Goal: Entertainment & Leisure: Consume media (video, audio)

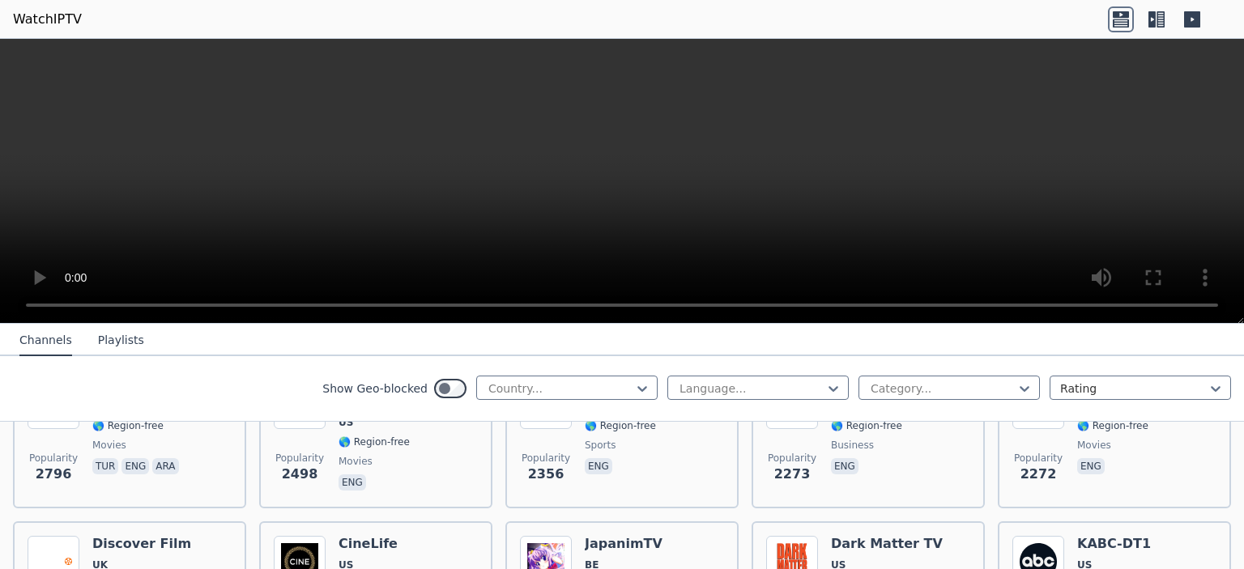
scroll to position [891, 0]
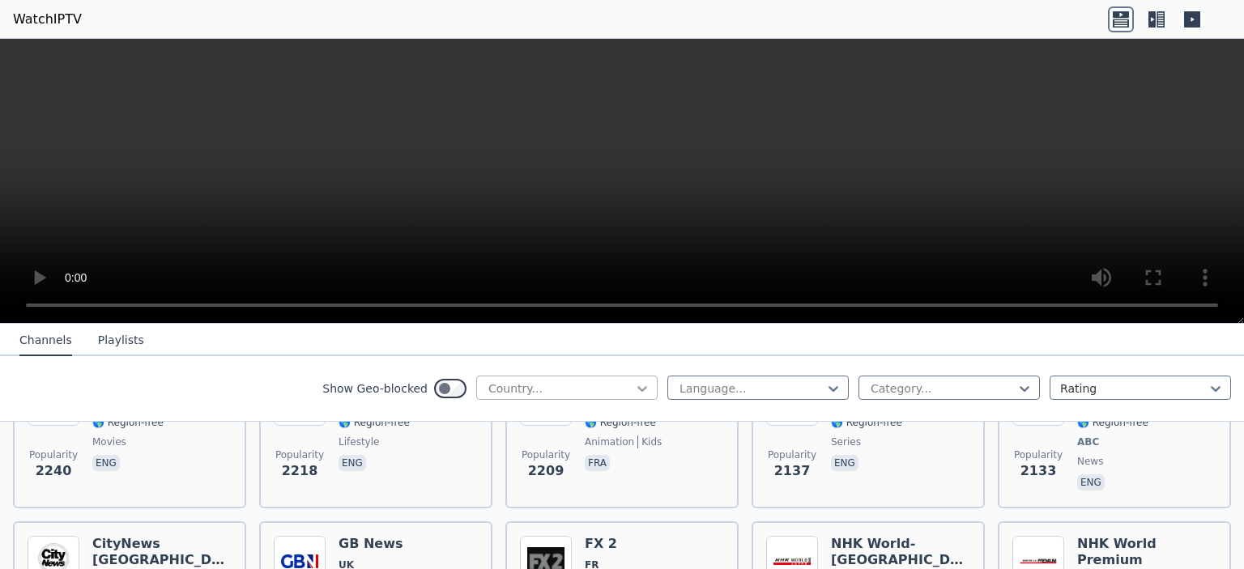
click at [637, 387] on icon at bounding box center [642, 389] width 10 height 6
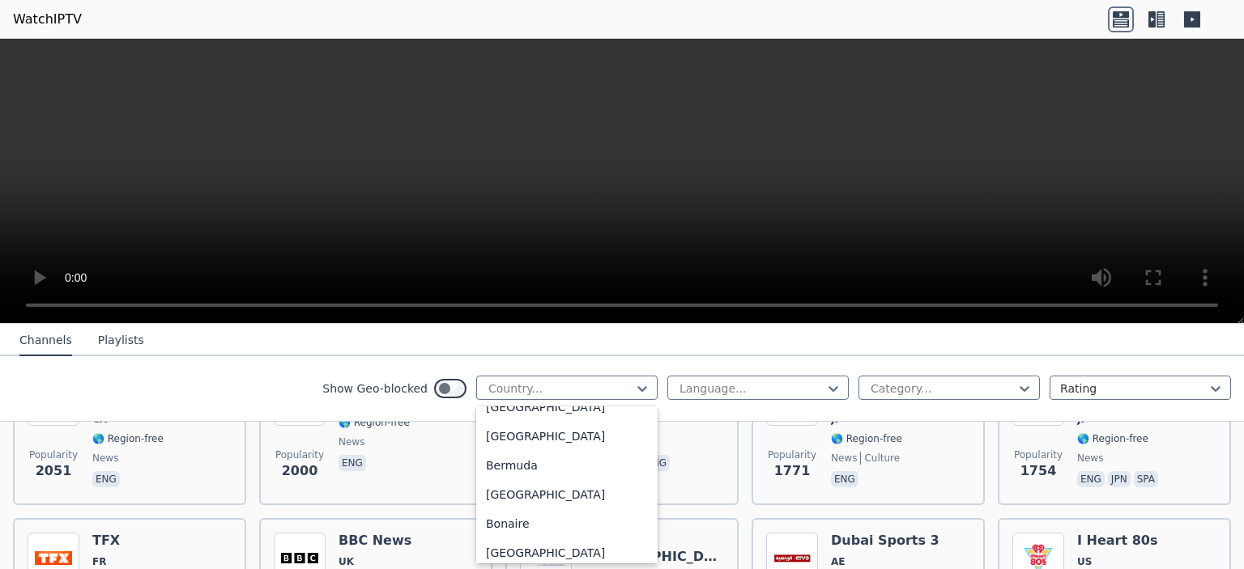
scroll to position [609, 0]
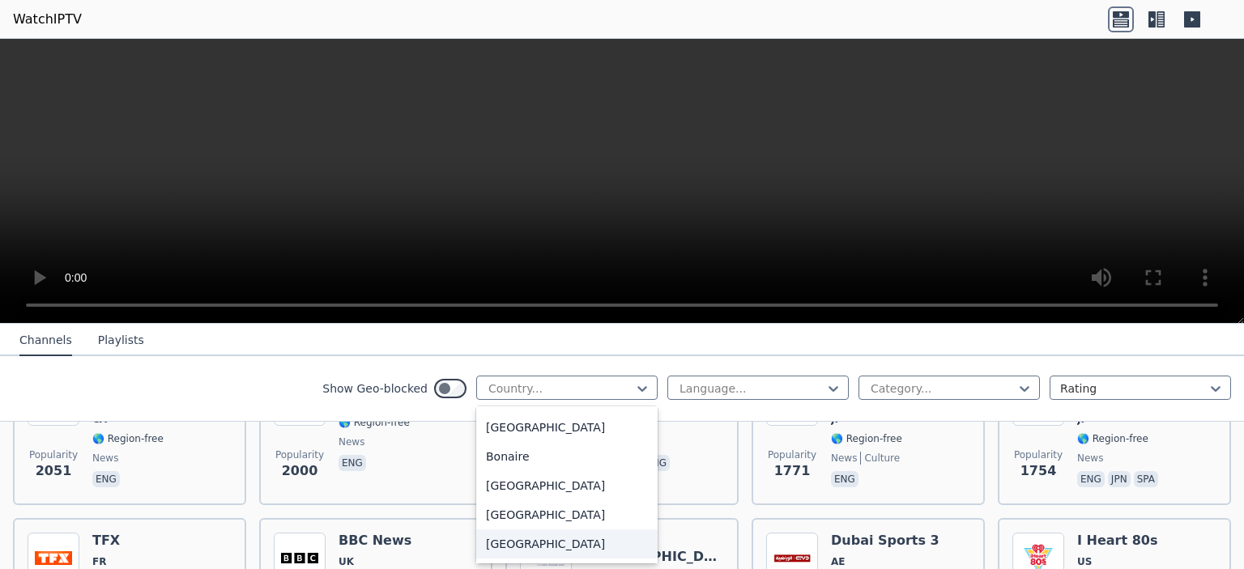
click at [541, 543] on div "[GEOGRAPHIC_DATA]" at bounding box center [566, 544] width 181 height 29
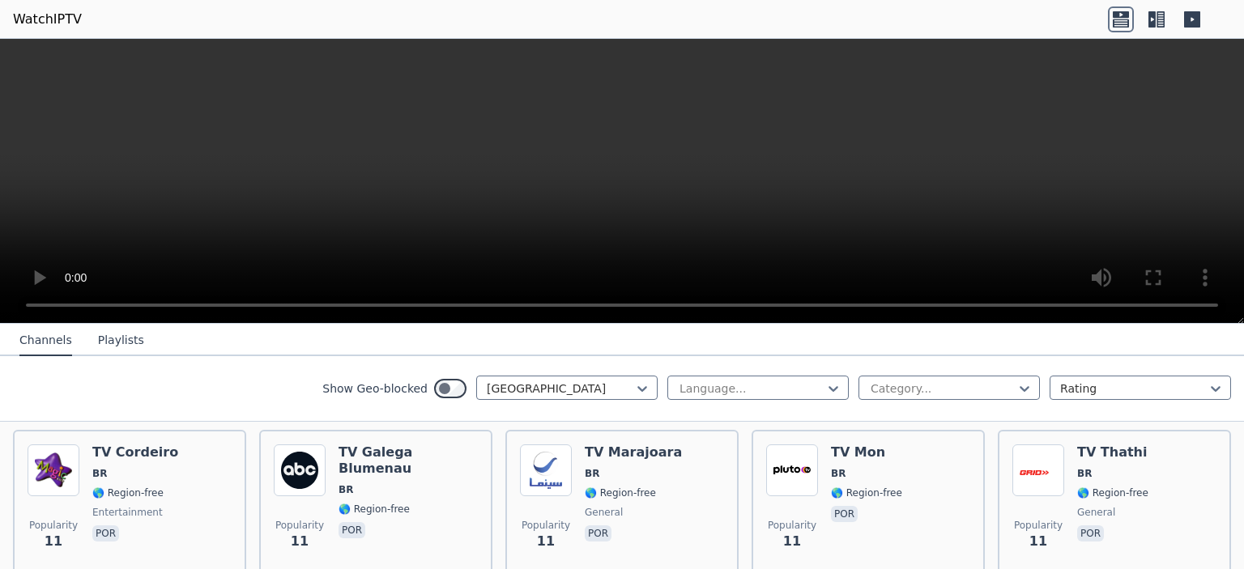
scroll to position [3806, 0]
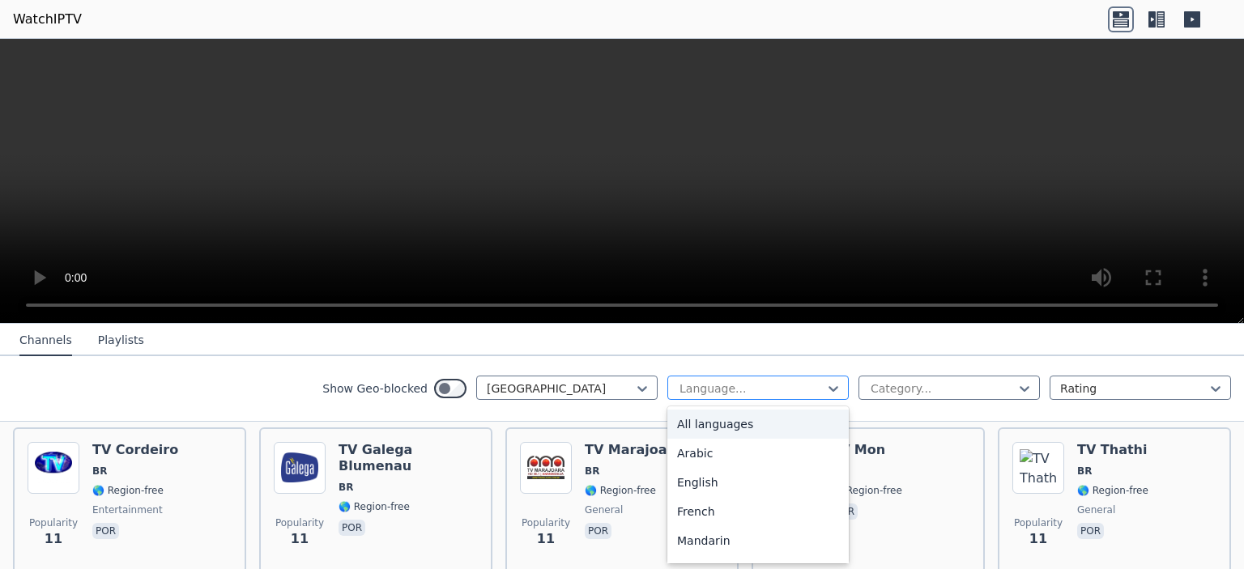
click at [771, 381] on div at bounding box center [751, 389] width 147 height 16
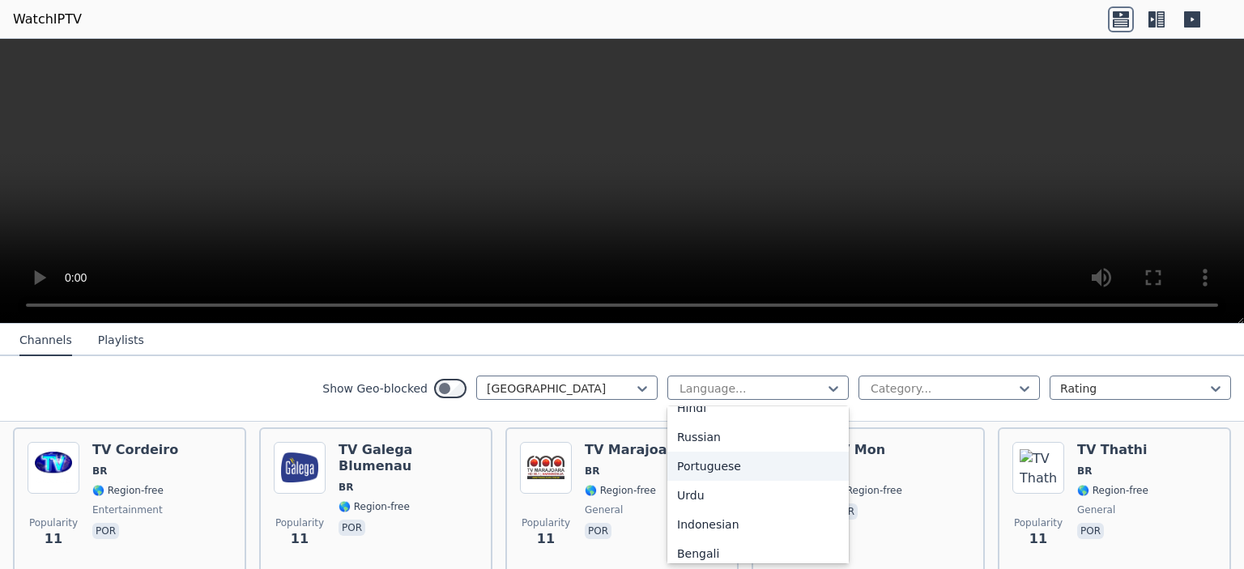
click at [730, 466] on div "Portuguese" at bounding box center [757, 466] width 181 height 29
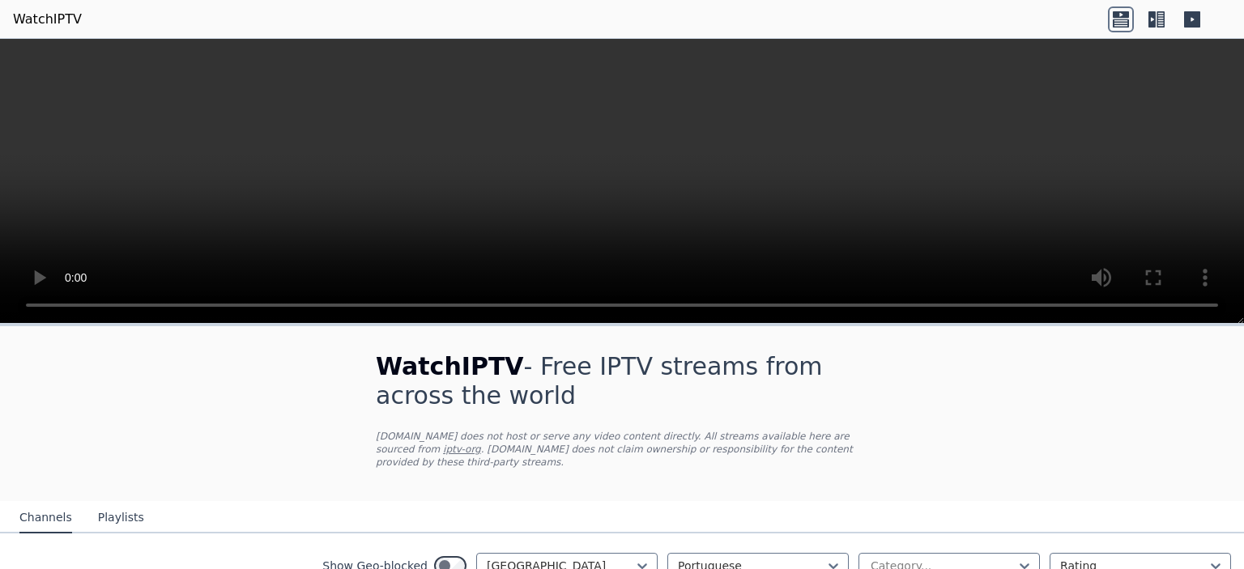
scroll to position [162, 0]
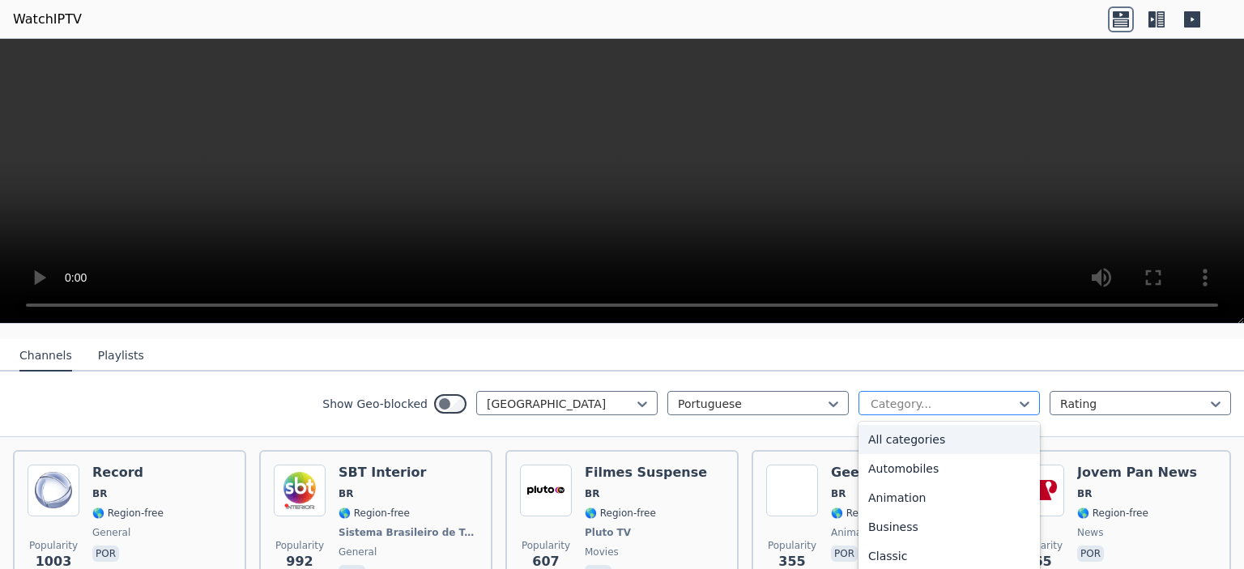
click at [911, 396] on div at bounding box center [942, 404] width 147 height 16
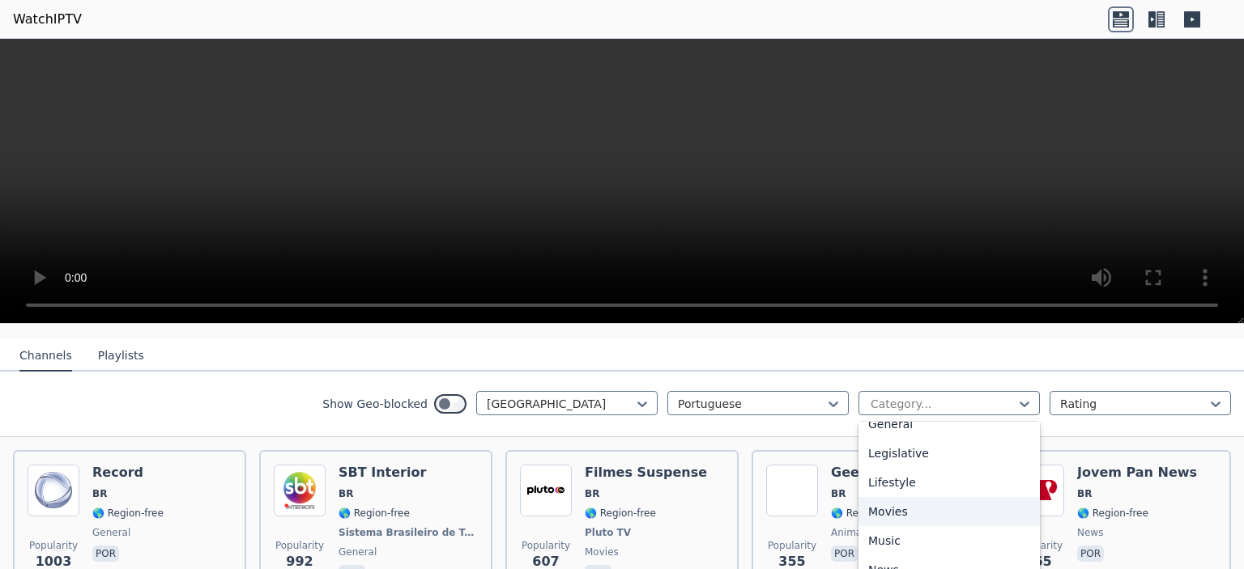
click at [905, 499] on div "Movies" at bounding box center [948, 511] width 181 height 29
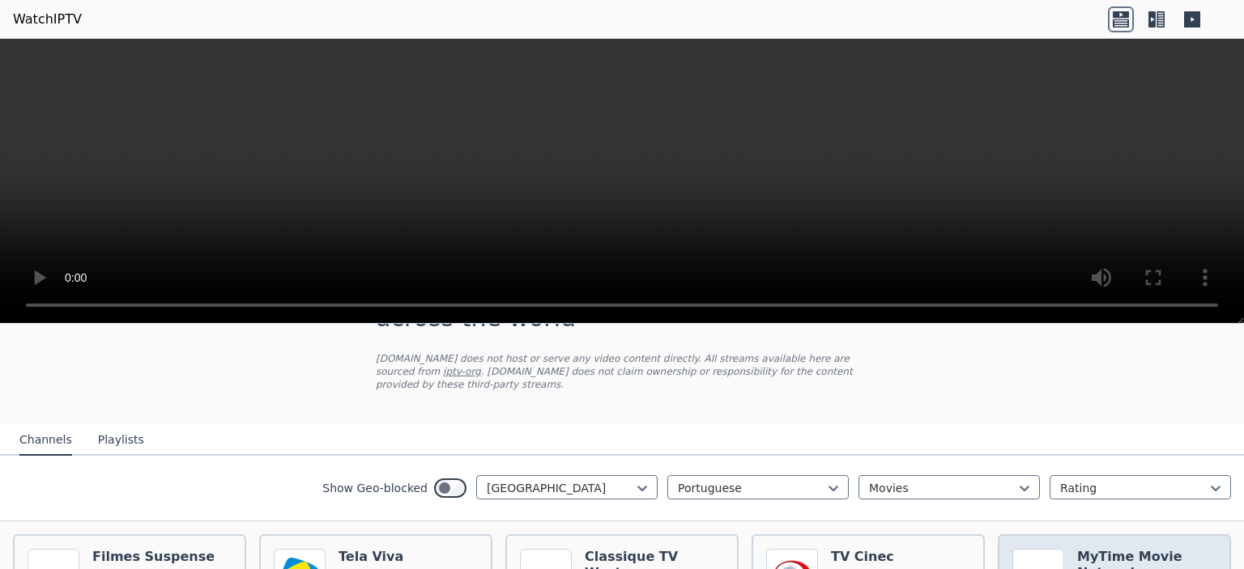
scroll to position [162, 0]
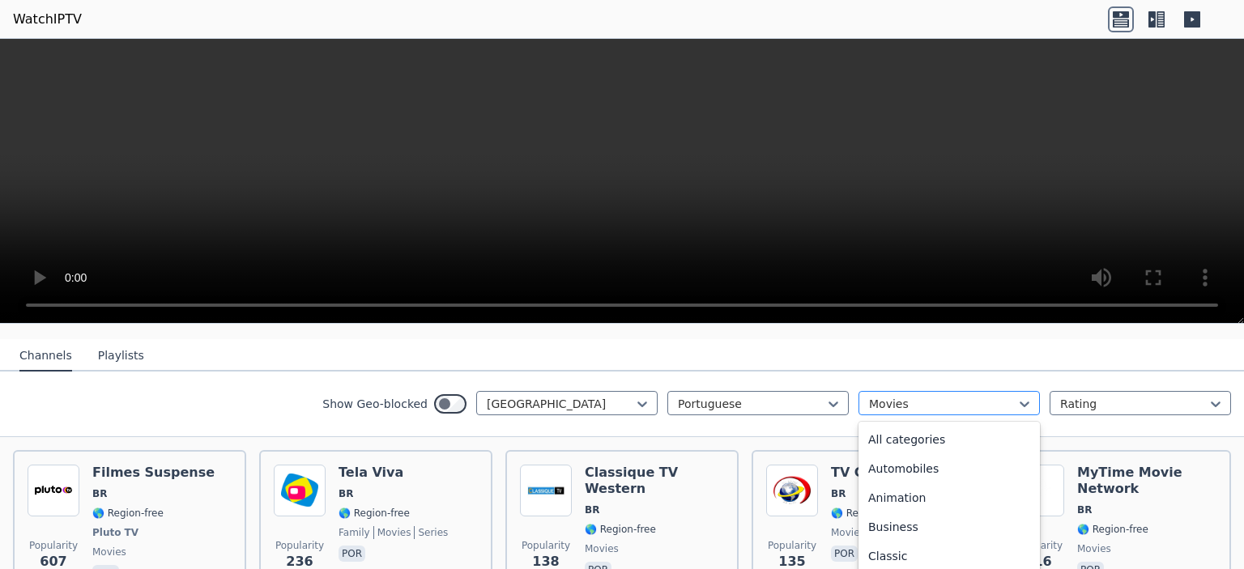
click at [969, 396] on div at bounding box center [942, 404] width 147 height 16
click at [964, 508] on div "Series" at bounding box center [948, 522] width 181 height 29
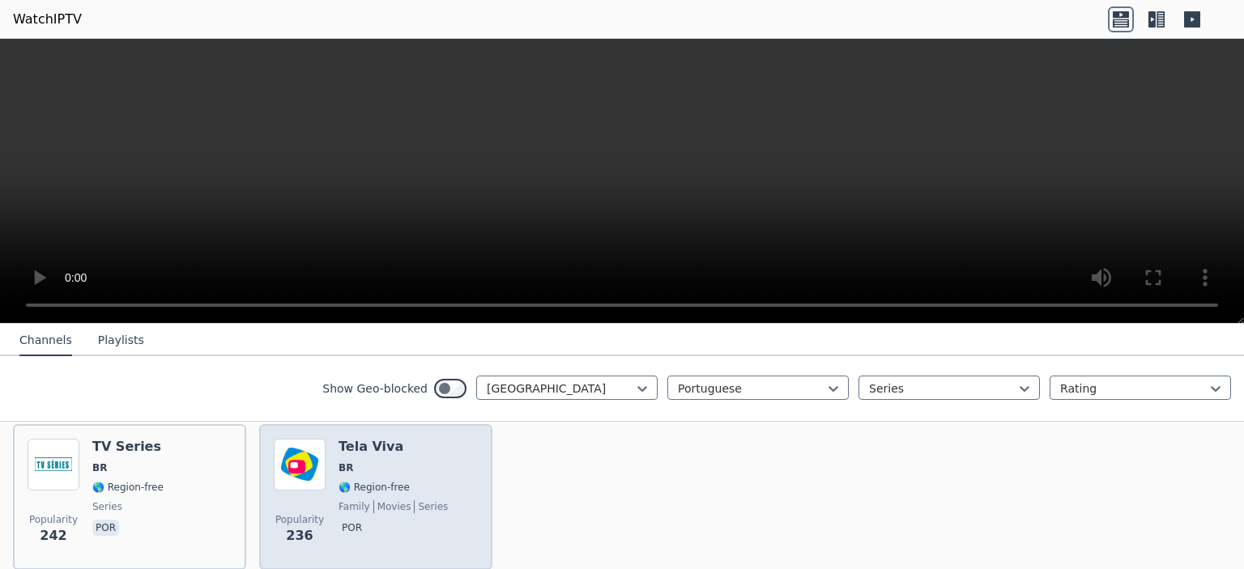
scroll to position [160, 0]
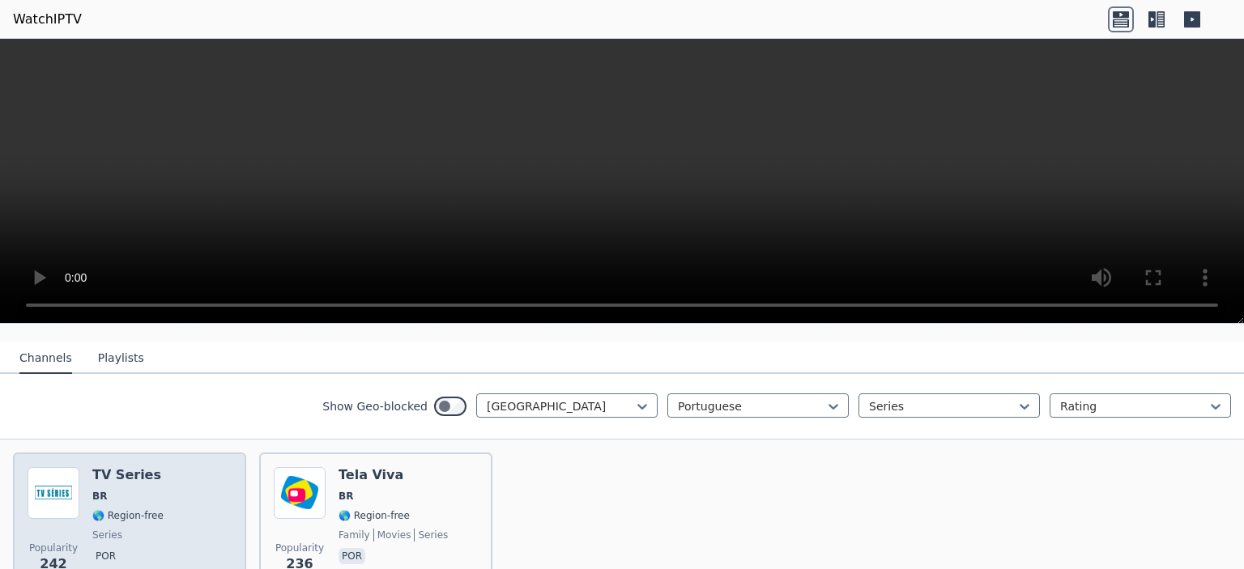
click at [93, 509] on span "🌎 Region-free" at bounding box center [127, 515] width 71 height 13
